Goal: Information Seeking & Learning: Learn about a topic

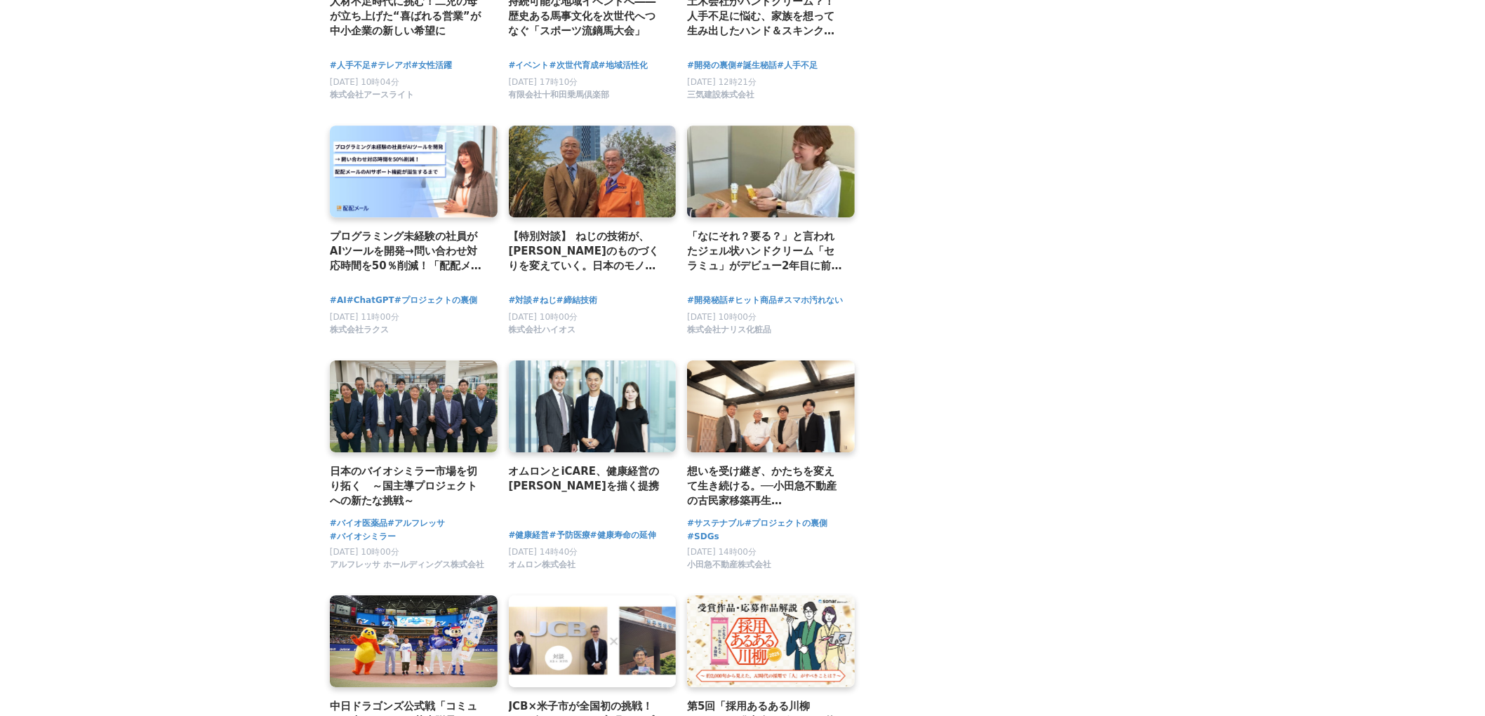
scroll to position [1715, 0]
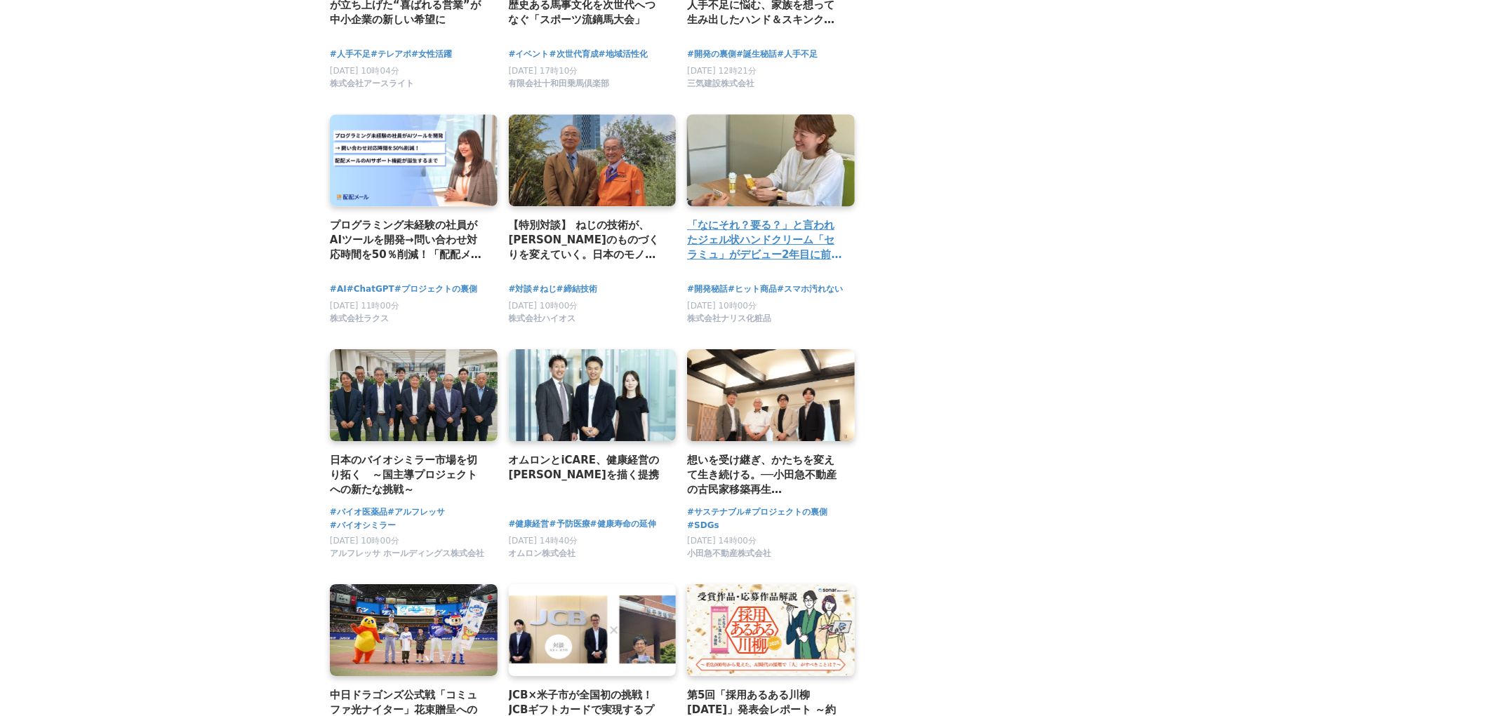
drag, startPoint x: 787, startPoint y: 201, endPoint x: 744, endPoint y: 236, distance: 55.8
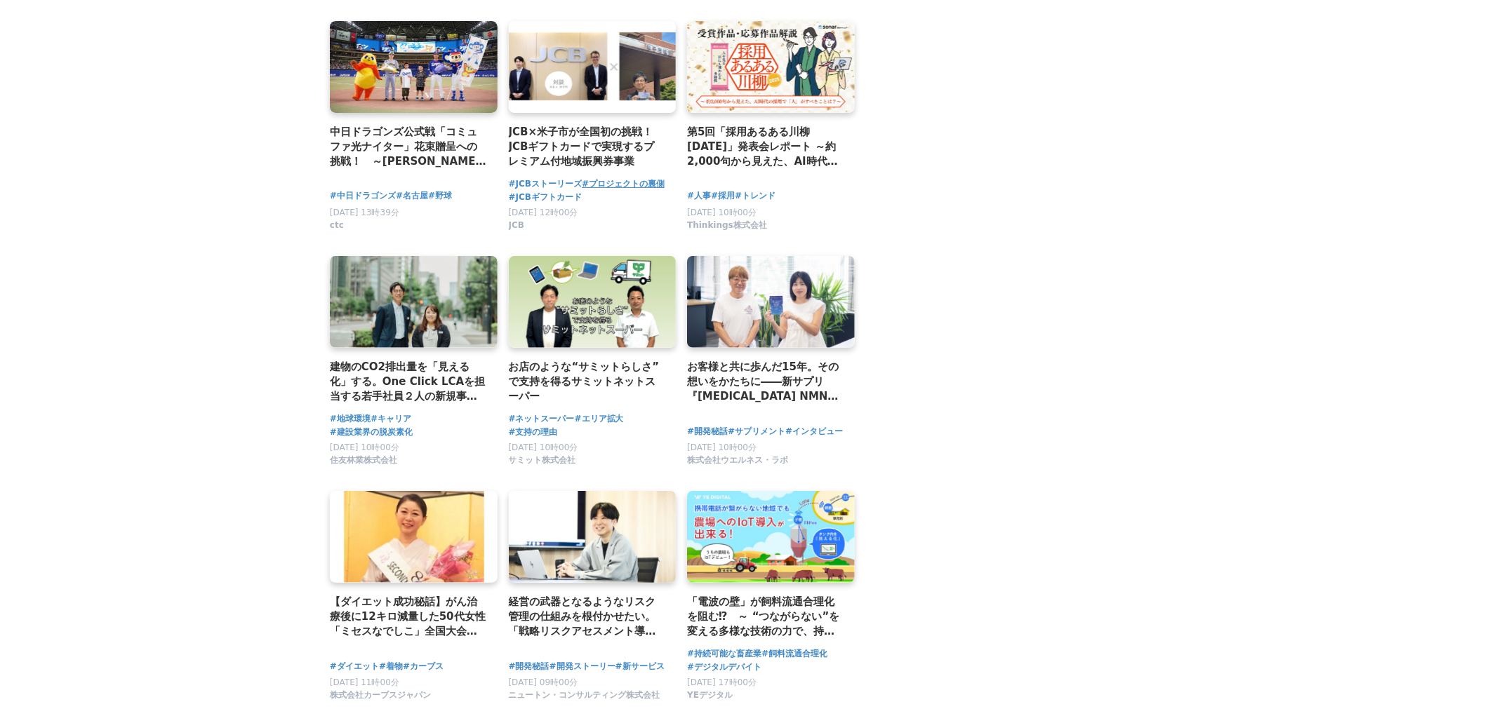
scroll to position [2105, 0]
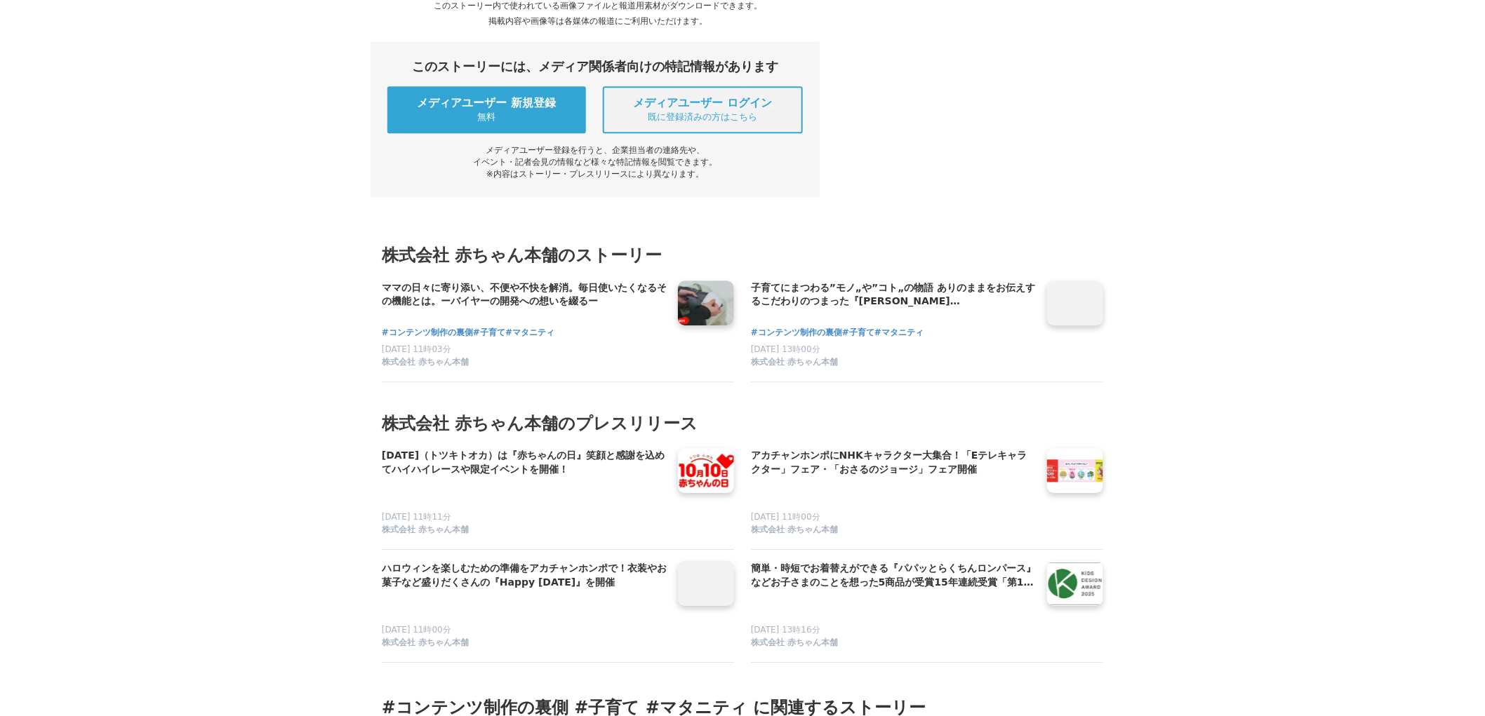
scroll to position [6003, 0]
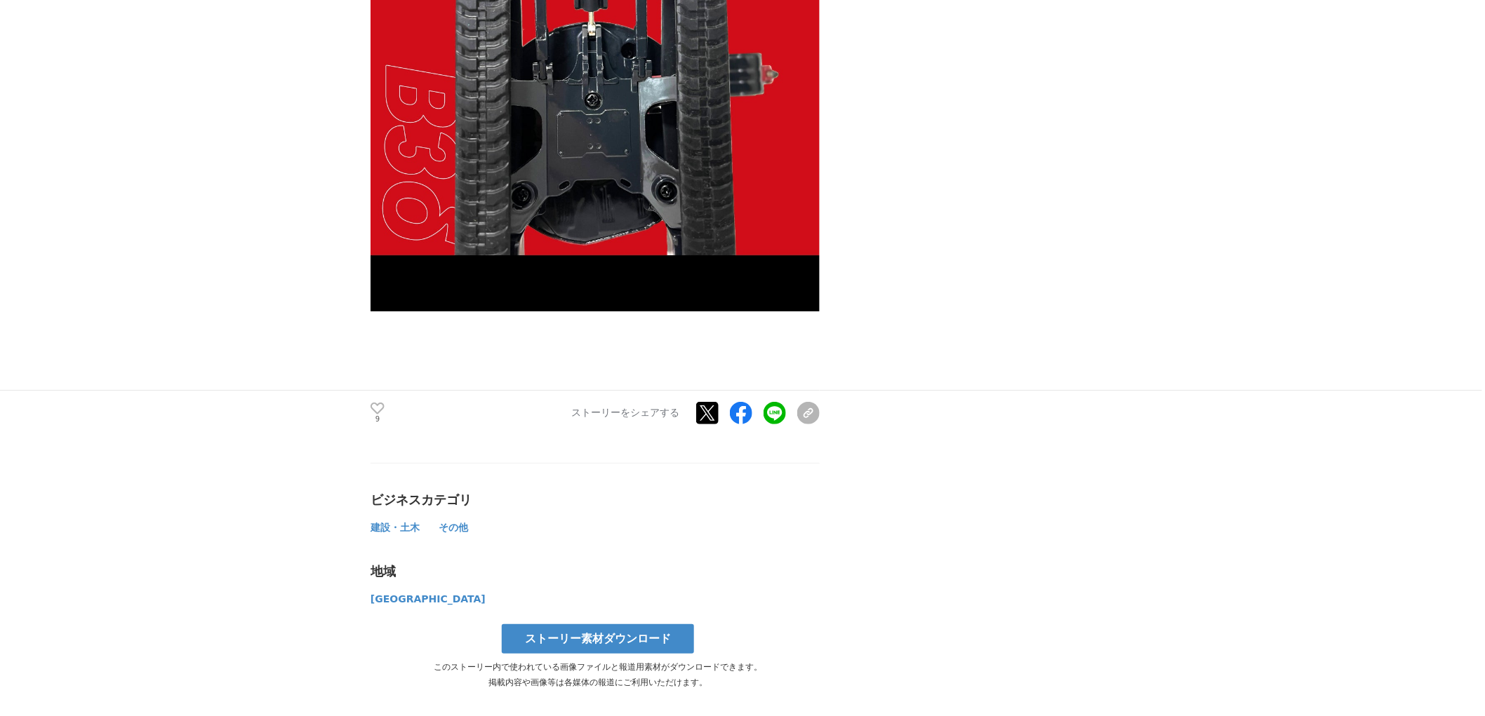
scroll to position [11694, 0]
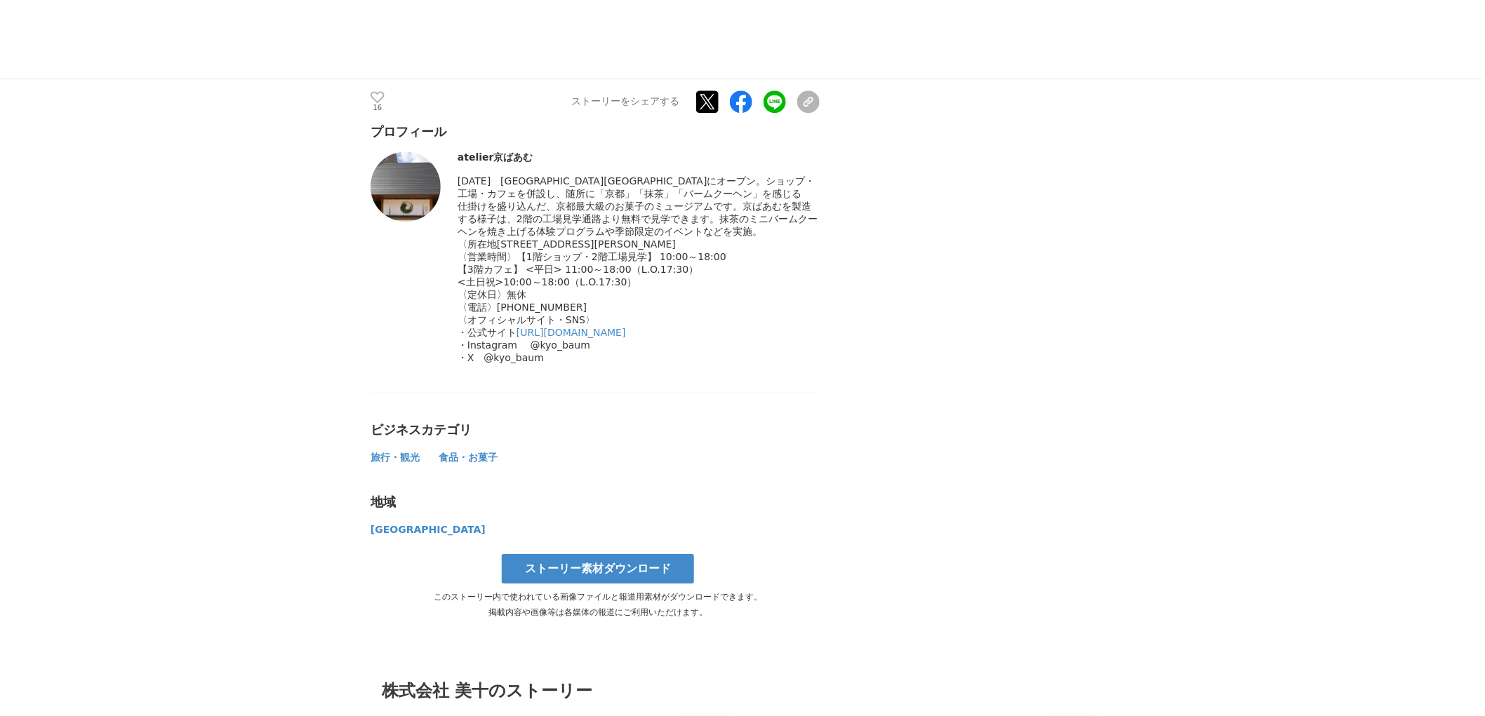
scroll to position [8576, 0]
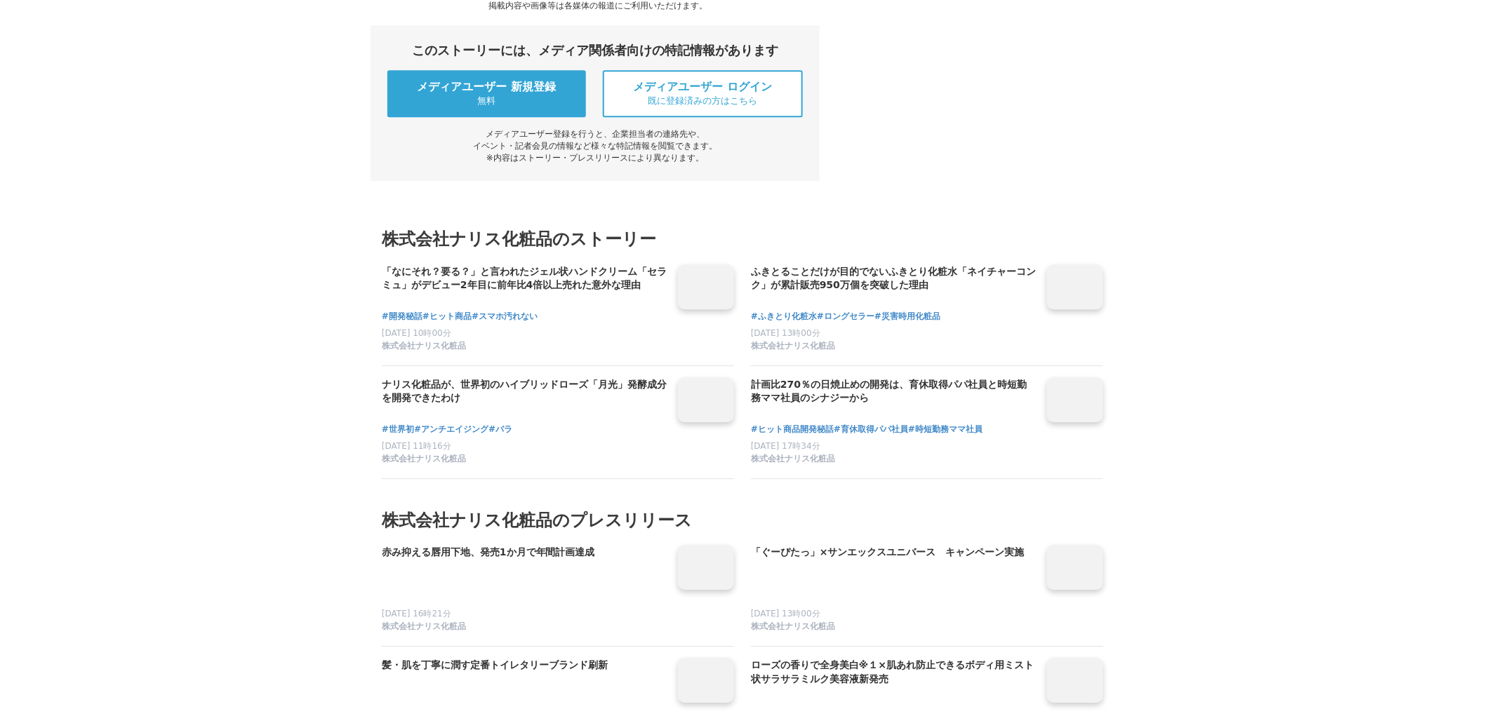
scroll to position [6003, 0]
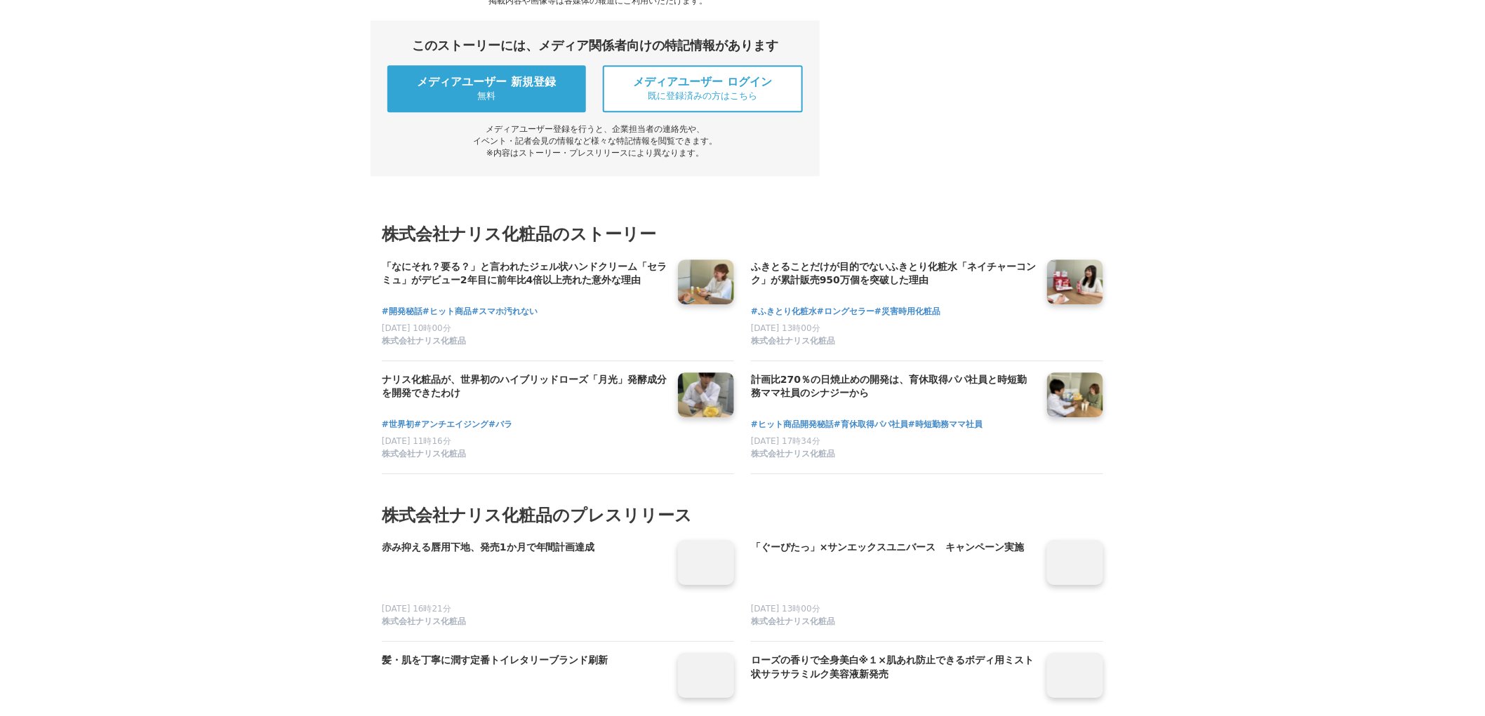
drag, startPoint x: 464, startPoint y: 215, endPoint x: 543, endPoint y: 220, distance: 79.5
copy span "株式会社ナリス化粧品"
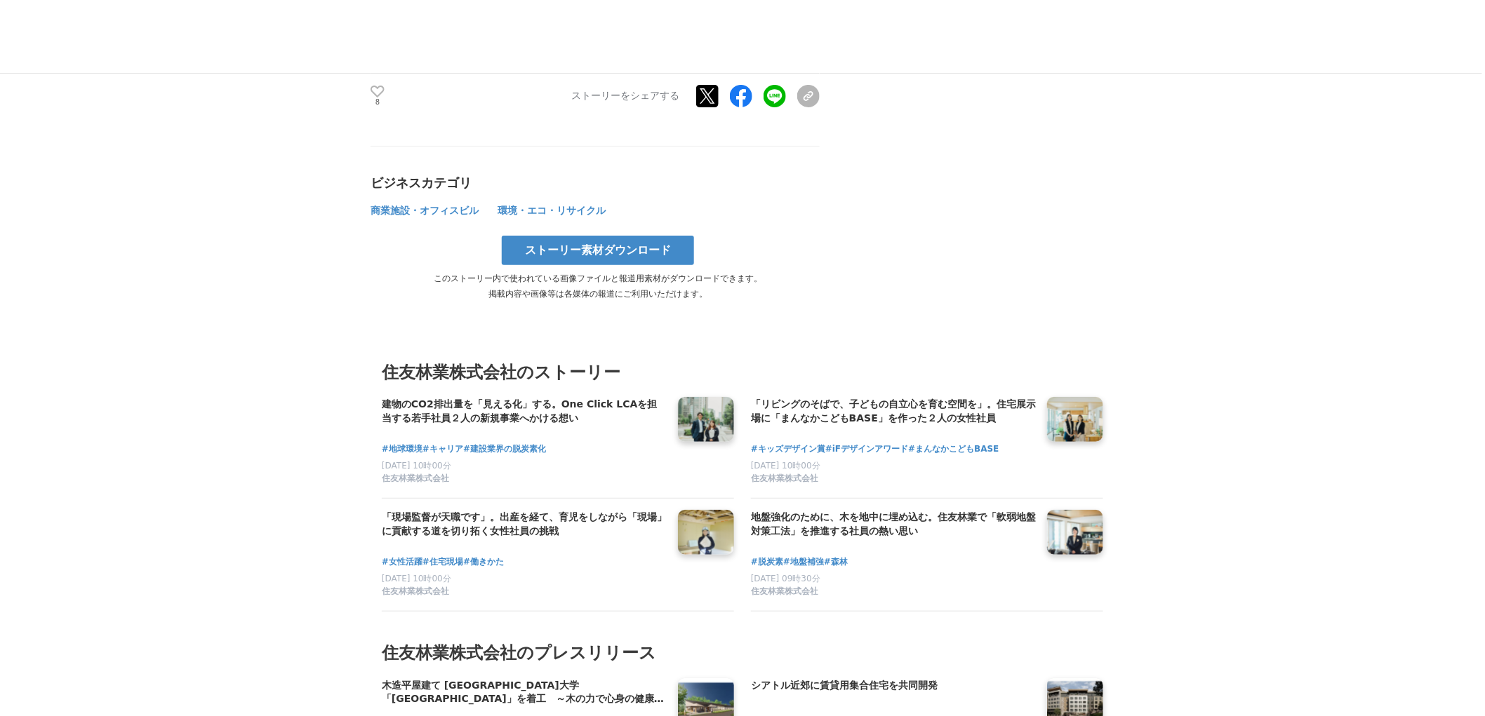
scroll to position [7017, 0]
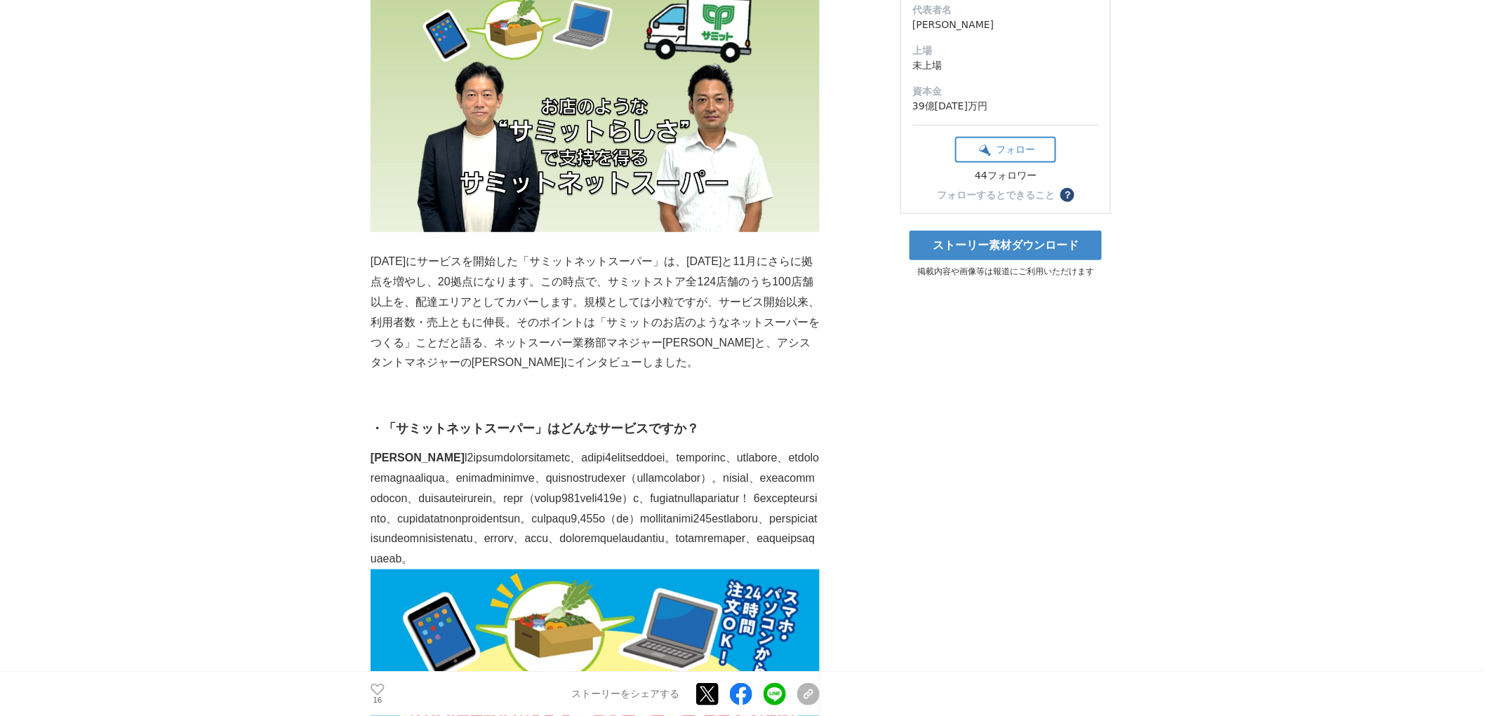
scroll to position [156, 0]
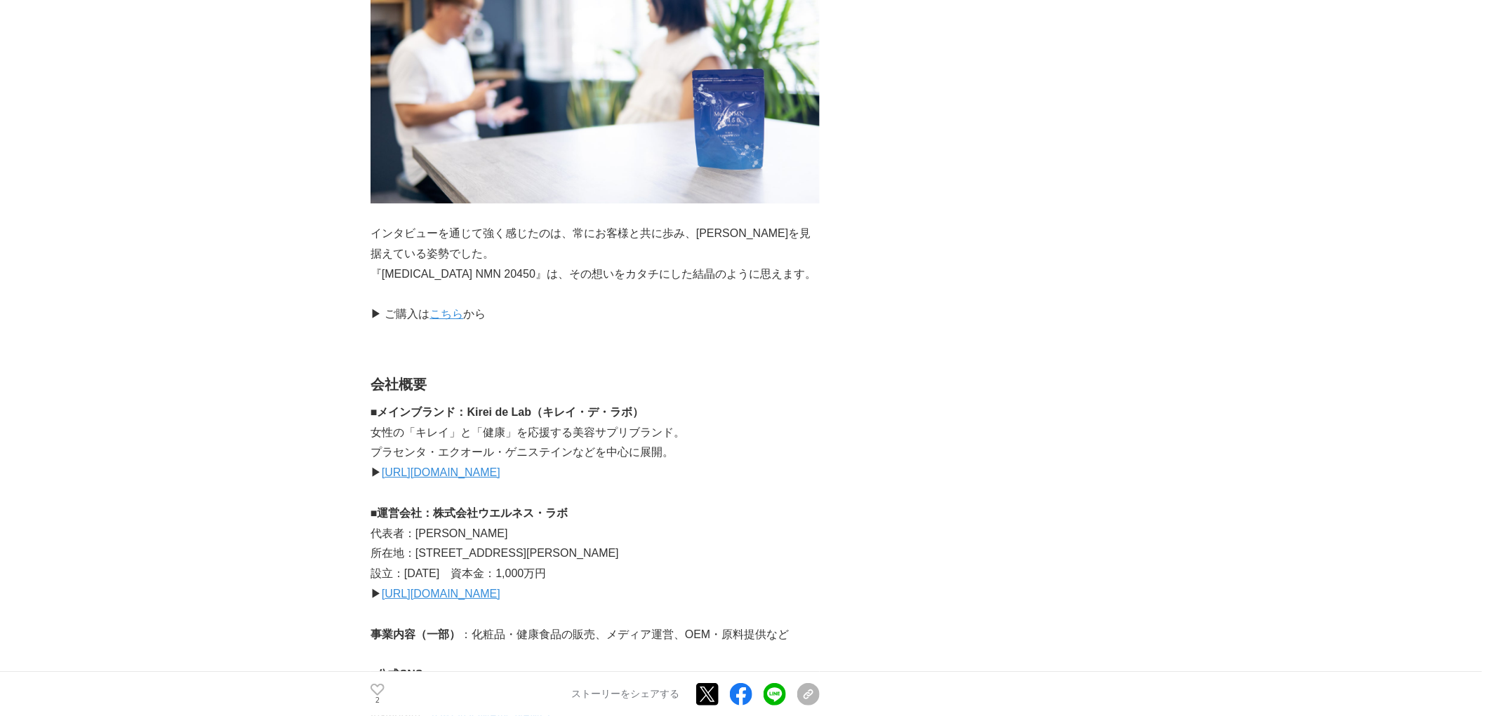
scroll to position [4600, 0]
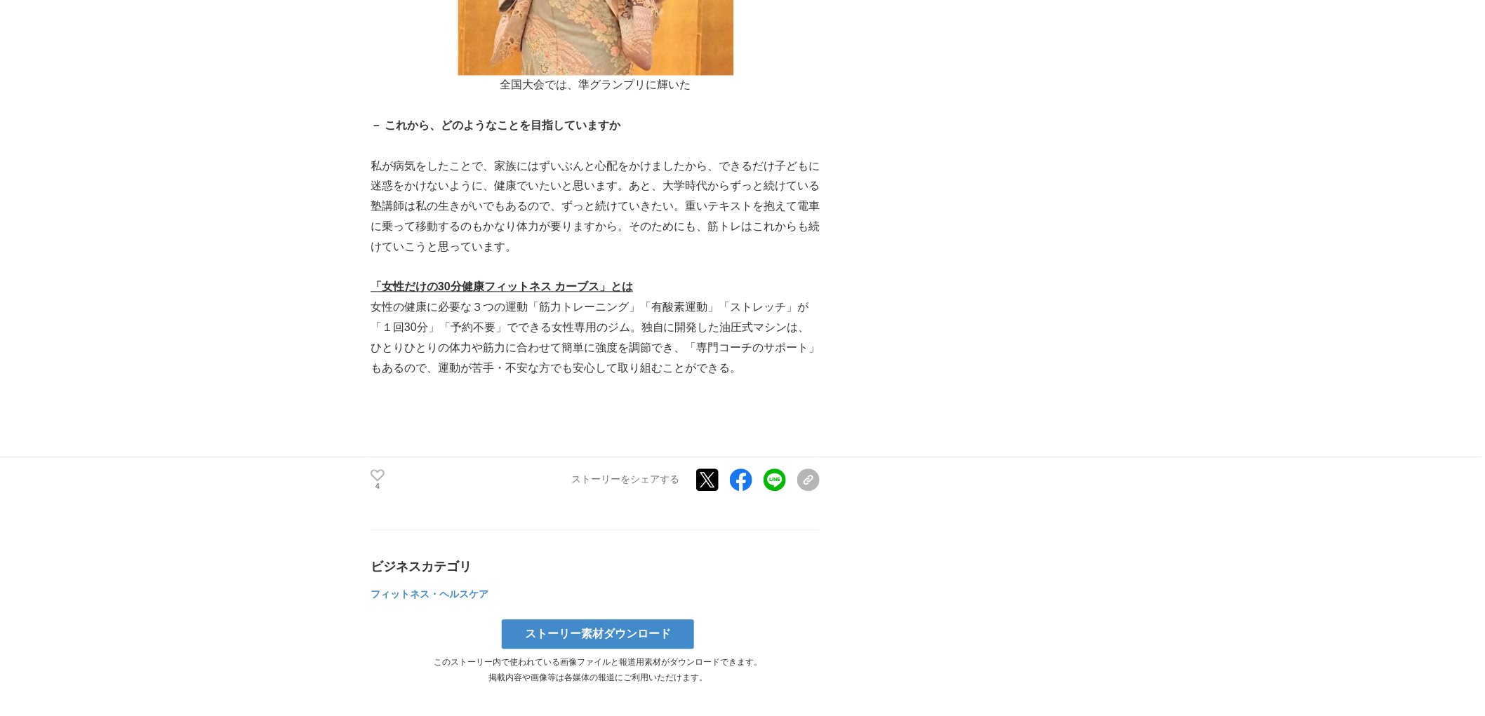
scroll to position [3586, 0]
